Goal: Task Accomplishment & Management: Manage account settings

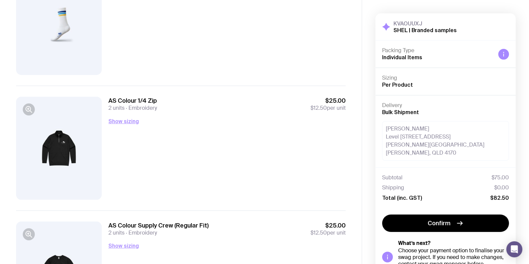
scroll to position [314, 0]
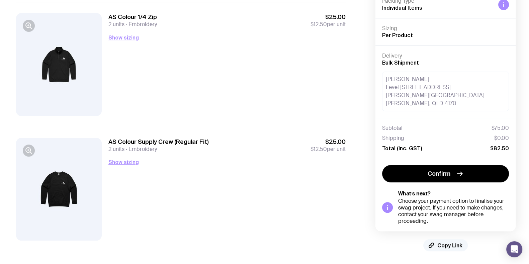
click at [446, 244] on span "Copy Link" at bounding box center [449, 245] width 25 height 7
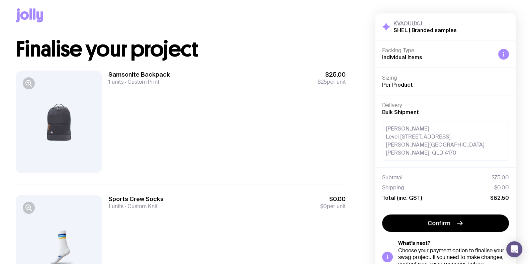
scroll to position [0, 0]
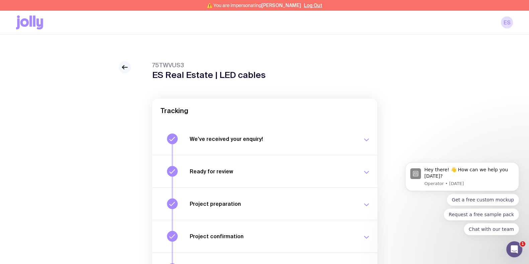
click at [125, 65] on icon at bounding box center [125, 67] width 8 height 8
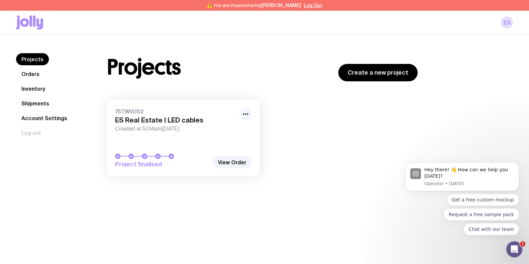
click at [39, 107] on link "Shipments" at bounding box center [35, 103] width 38 height 12
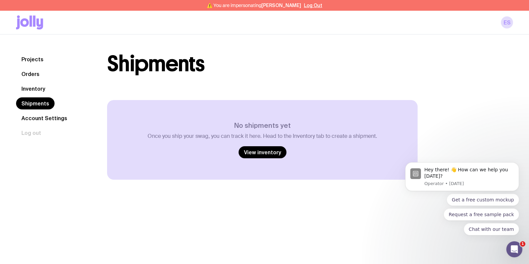
click at [40, 85] on link "Inventory" at bounding box center [33, 89] width 34 height 12
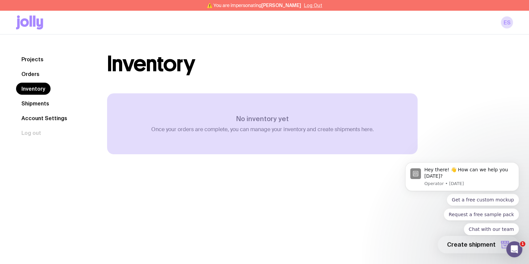
click at [311, 5] on button "Log Out" at bounding box center [313, 5] width 18 height 5
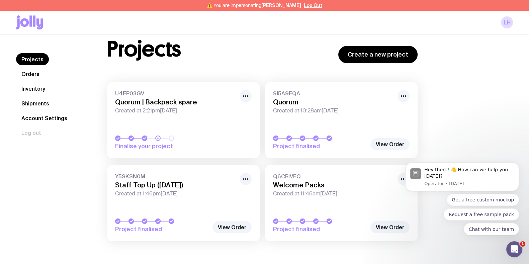
scroll to position [34, 0]
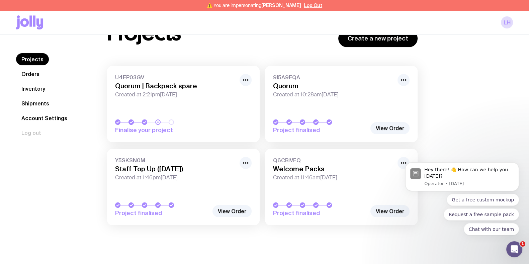
click at [255, 78] on link "U4FP03GV Quorum | Backpack spare Created at 2:21pm, Thu 24th Jul 2025 Finalise …" at bounding box center [183, 104] width 153 height 76
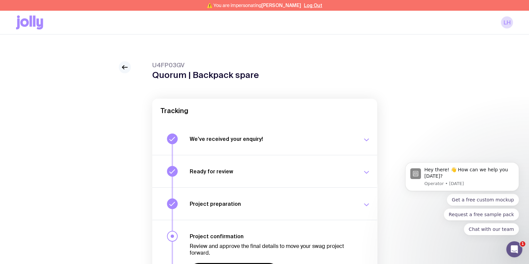
click at [128, 71] on link at bounding box center [125, 67] width 12 height 12
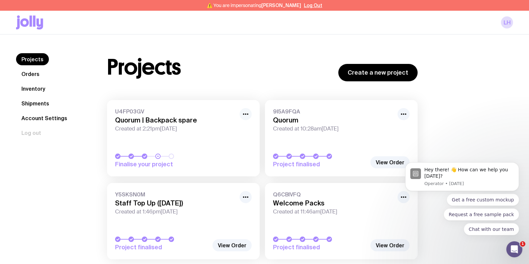
click at [245, 109] on button "button" at bounding box center [246, 114] width 12 height 12
click at [245, 93] on div "Projects Create a new project U4FP03GV Quorum | Backpack spare Created at 2:21p…" at bounding box center [262, 159] width 343 height 213
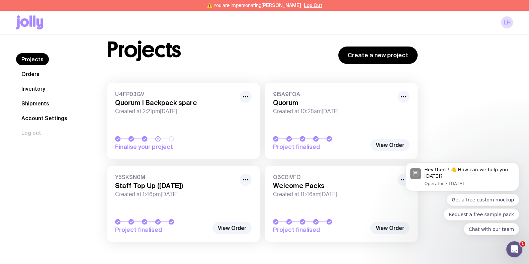
scroll to position [34, 0]
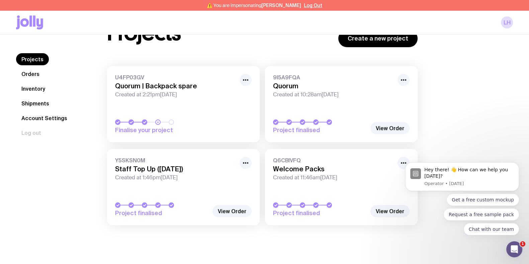
click at [495, 124] on body "Hey there! 👋 How can we help you today? Operator • 1d ago Get a free custom moc…" at bounding box center [462, 178] width 129 height 129
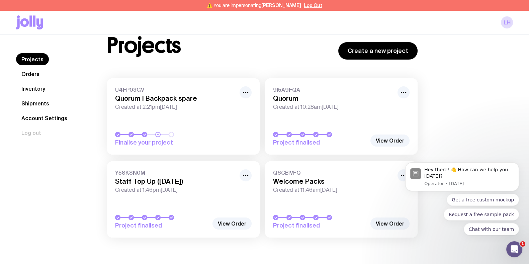
scroll to position [0, 0]
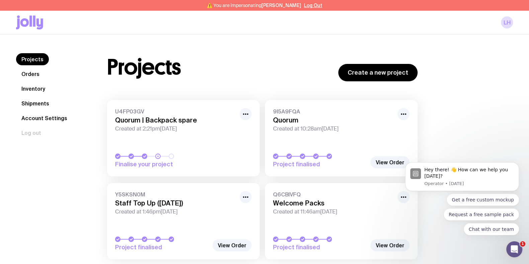
click at [43, 101] on link "Shipments" at bounding box center [35, 103] width 38 height 12
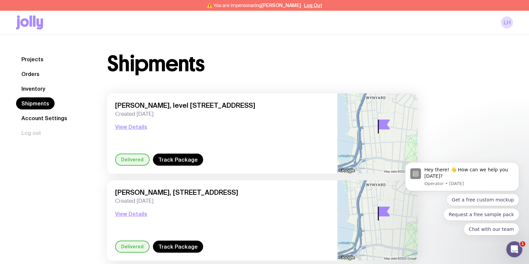
click at [40, 86] on link "Inventory" at bounding box center [33, 89] width 34 height 12
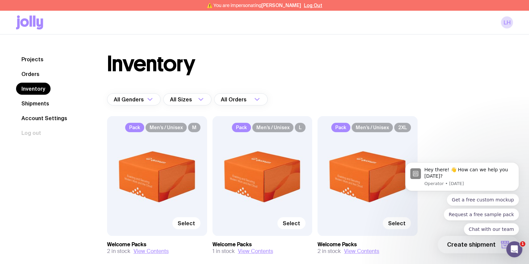
click at [349, 44] on div "Projects Orders Inventory Shipments Account Settings Log out Projects Orders In…" at bounding box center [264, 167] width 529 height 266
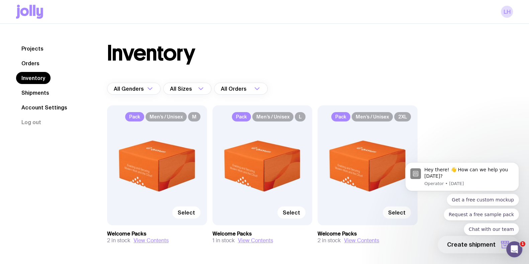
click at [294, 34] on div "Projects Orders Inventory Shipments Account Settings Log out Projects Orders In…" at bounding box center [264, 157] width 529 height 266
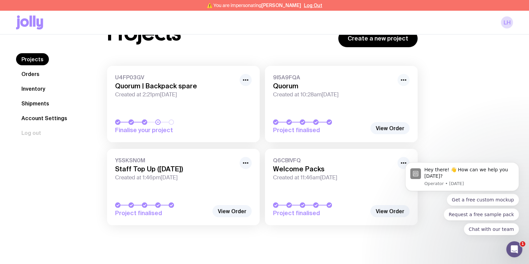
click at [404, 81] on icon "button" at bounding box center [404, 80] width 8 height 8
click at [391, 101] on button "Rename" at bounding box center [388, 104] width 32 height 7
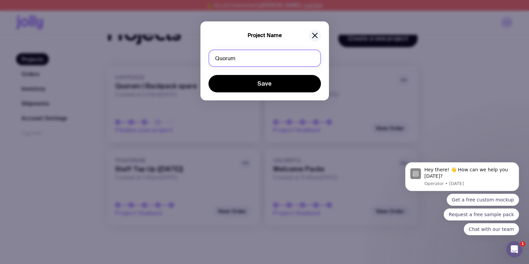
click at [259, 60] on input "Quorum" at bounding box center [265, 58] width 112 height 17
type input "Quorum | Welcome packs"
click at [275, 74] on form "Quorum | Welcome packs Save" at bounding box center [265, 71] width 112 height 43
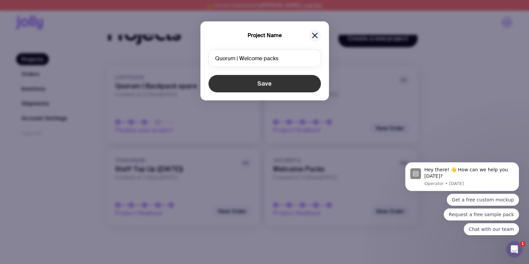
click at [274, 83] on button "Save" at bounding box center [265, 83] width 112 height 17
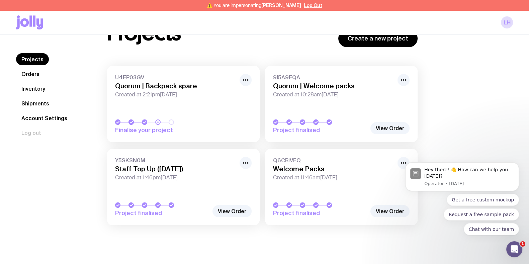
click at [433, 96] on div "Projects Create a new project U4FP03GV Quorum | Backpack spare Created at 2:21p…" at bounding box center [262, 125] width 343 height 213
click at [43, 103] on link "Shipments" at bounding box center [35, 103] width 38 height 12
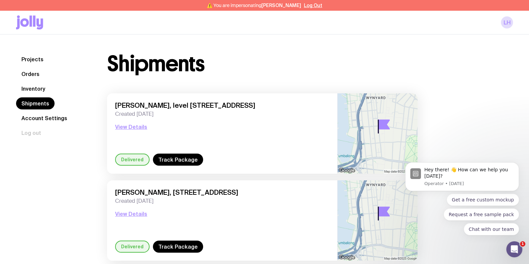
click at [37, 84] on link "Inventory" at bounding box center [33, 89] width 34 height 12
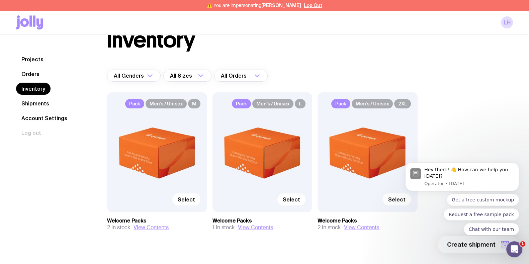
scroll to position [36, 0]
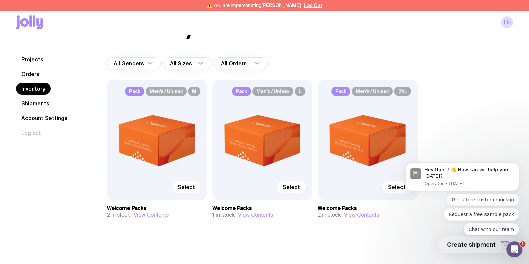
click at [30, 73] on link "Orders" at bounding box center [30, 74] width 29 height 12
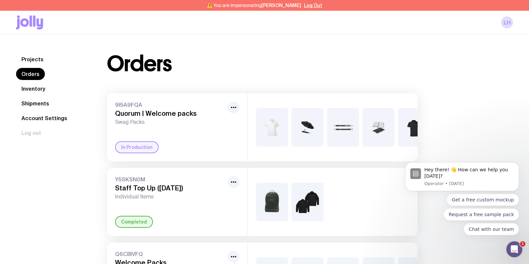
click at [32, 54] on link "Projects" at bounding box center [32, 59] width 33 height 12
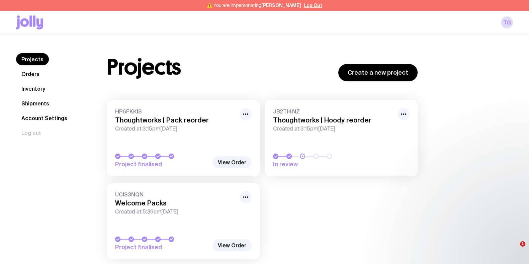
click at [263, 34] on div "Projects Orders Inventory Shipments Account Settings Log out Projects Orders In…" at bounding box center [264, 159] width 529 height 250
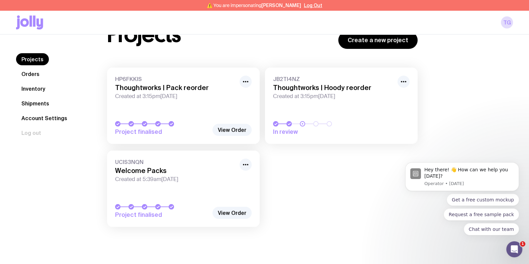
scroll to position [34, 0]
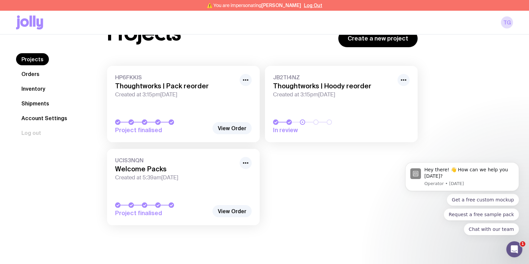
click at [323, 107] on link "JB2TI4NZ Thoughtworks | Hoody reorder Created at 3:15pm[DATE] In review" at bounding box center [341, 104] width 153 height 76
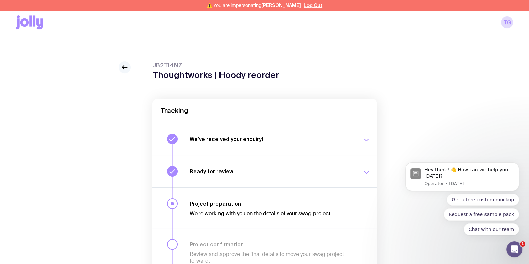
click at [128, 63] on link at bounding box center [125, 67] width 12 height 12
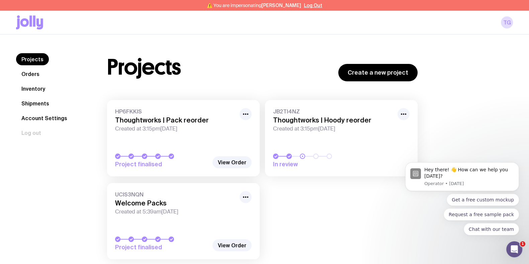
click at [190, 125] on div "HP6FKKIS Thoughtworks | Pack reorder Created at 3:15pm[DATE]" at bounding box center [183, 120] width 137 height 24
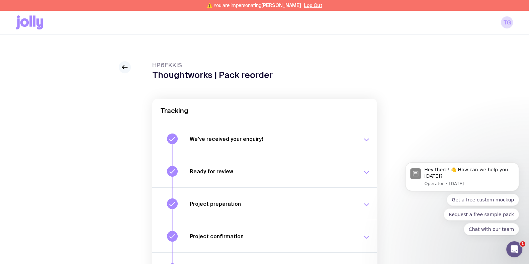
click at [126, 61] on link at bounding box center [125, 67] width 12 height 12
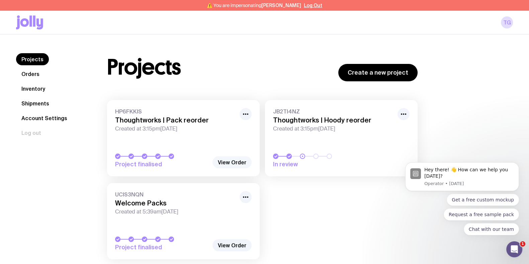
click at [237, 161] on link "View Order" at bounding box center [232, 162] width 39 height 12
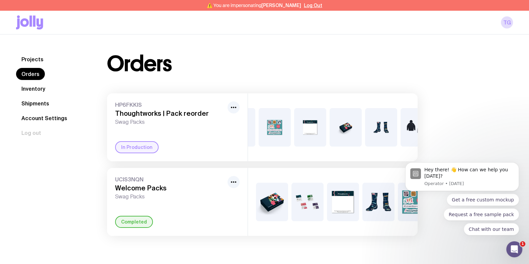
scroll to position [0, 197]
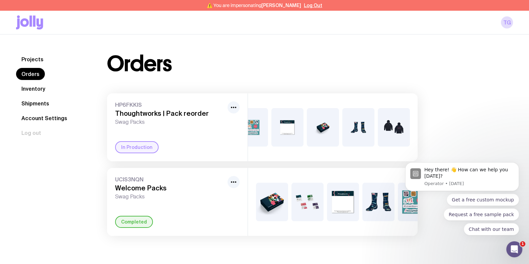
click at [393, 124] on img at bounding box center [394, 127] width 32 height 38
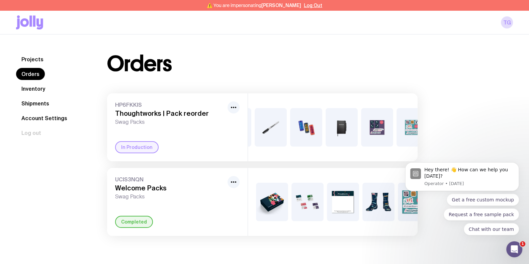
scroll to position [0, 0]
click at [238, 104] on button "button" at bounding box center [234, 107] width 12 height 12
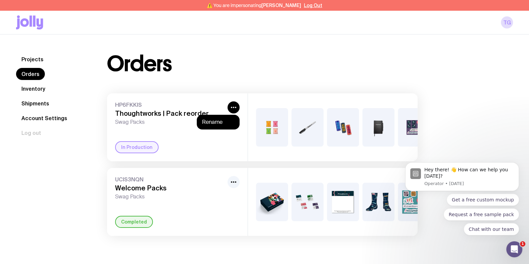
click at [38, 103] on link "Shipments" at bounding box center [35, 103] width 38 height 12
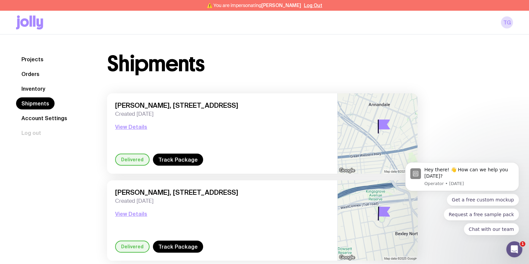
click at [43, 86] on link "Inventory" at bounding box center [33, 89] width 34 height 12
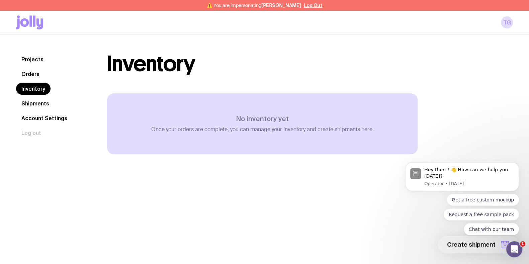
click at [30, 68] on link "Orders" at bounding box center [30, 74] width 29 height 12
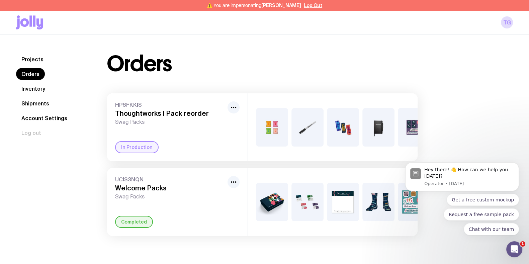
click at [38, 62] on link "Projects" at bounding box center [32, 59] width 33 height 12
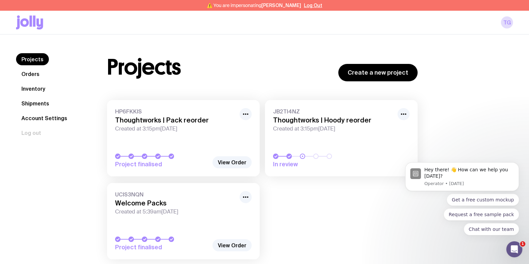
click at [351, 134] on link "JB2TI4NZ Thoughtworks | Hoody reorder Created at 3:15pm[DATE] In review" at bounding box center [341, 138] width 153 height 76
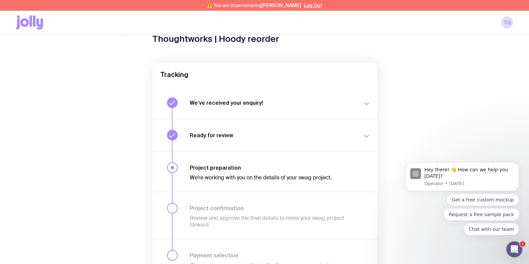
scroll to position [78, 0]
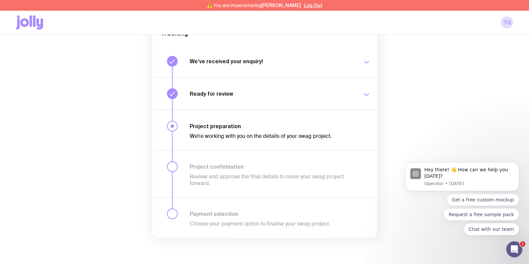
click at [239, 150] on div "Project preparation We’re working with you on the details of your swag project." at bounding box center [264, 173] width 225 height 47
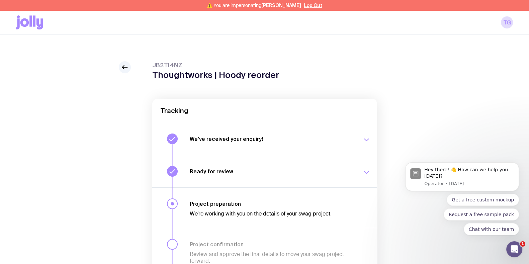
scroll to position [0, 0]
click at [136, 68] on div "JB2TI4NZ Thoughtworks | Hoody reorder Tracking We’ve received your enquiry! Our…" at bounding box center [264, 201] width 497 height 281
click at [125, 68] on icon at bounding box center [125, 67] width 8 height 8
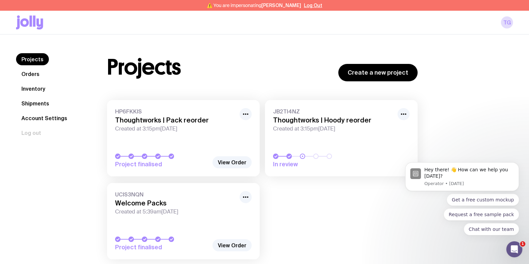
click at [32, 84] on link "Inventory" at bounding box center [33, 89] width 34 height 12
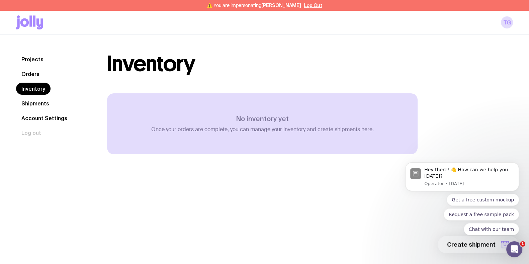
click at [35, 107] on link "Shipments" at bounding box center [35, 103] width 38 height 12
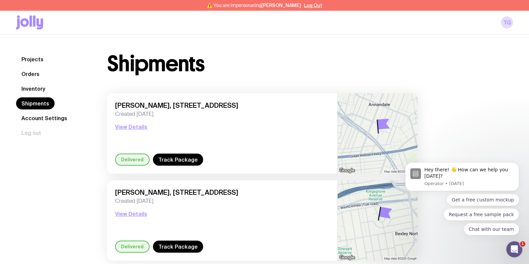
click at [48, 116] on link "Account Settings" at bounding box center [44, 118] width 57 height 12
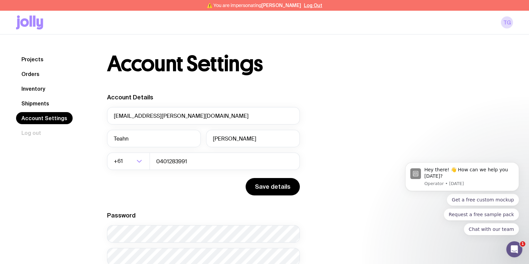
click at [33, 63] on link "Projects" at bounding box center [32, 59] width 33 height 12
